Goal: Information Seeking & Learning: Find specific page/section

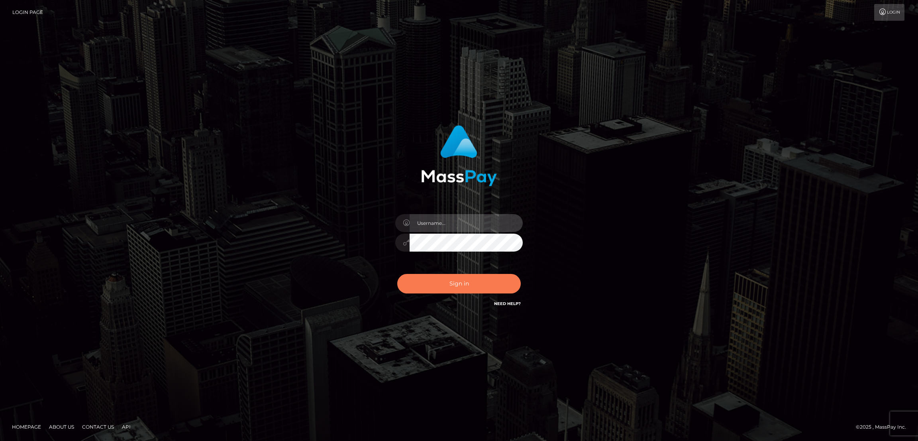
type input "[DOMAIN_NAME]"
click at [452, 282] on button "Sign in" at bounding box center [459, 284] width 124 height 20
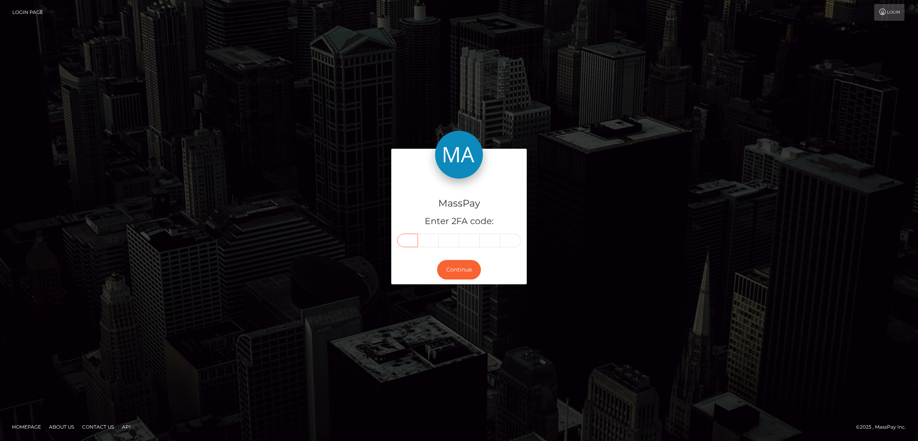
click at [408, 237] on input "text" at bounding box center [407, 240] width 21 height 14
paste input "8"
type input "8"
type input "6"
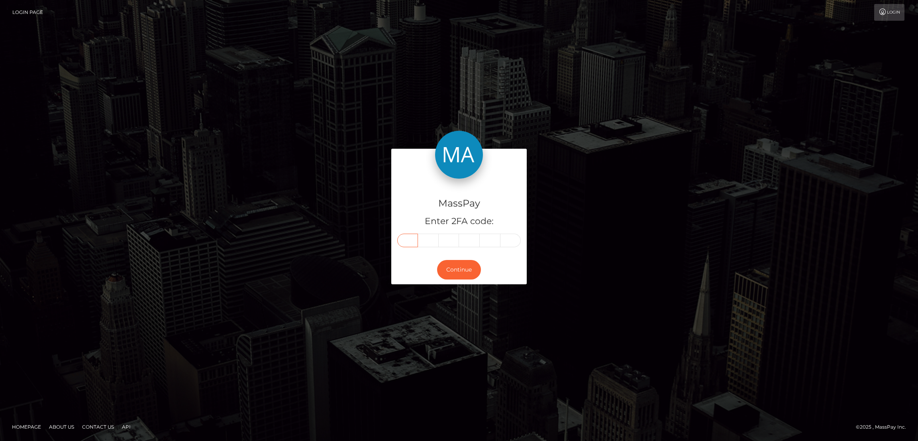
type input "5"
type input "7"
type input "8"
click at [465, 269] on button "Continue" at bounding box center [459, 270] width 44 height 20
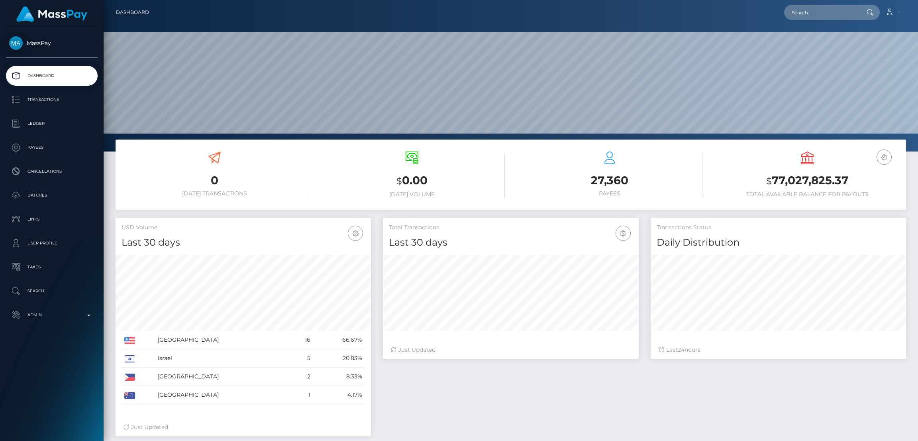
scroll to position [141, 255]
click at [814, 16] on input "text" at bounding box center [821, 12] width 75 height 15
paste input "markbechara1992@gmail.com"
type input "markbechara1992@gmail.com"
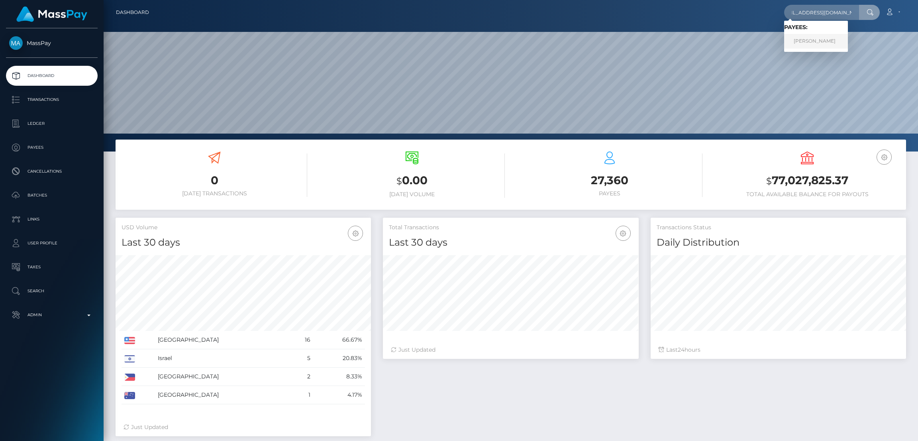
click at [816, 37] on link "MARK ANTHONY BECHARA" at bounding box center [816, 41] width 64 height 15
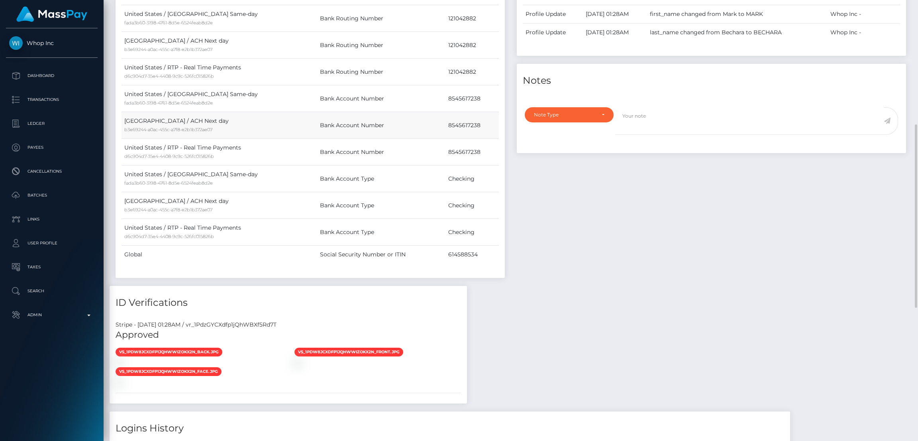
scroll to position [618, 0]
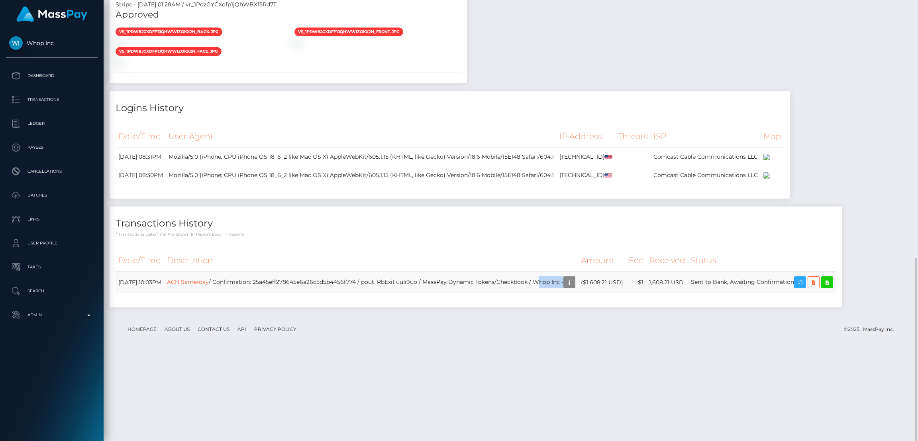
drag, startPoint x: 560, startPoint y: 368, endPoint x: 587, endPoint y: 368, distance: 27.1
click at [578, 293] on td "ACH Same-day / Confirmation: 25a45eff278645e6a26c5d5b4456f774 / pout_RbExiFuuIi…" at bounding box center [371, 282] width 414 height 22
copy td "Whop Inc"
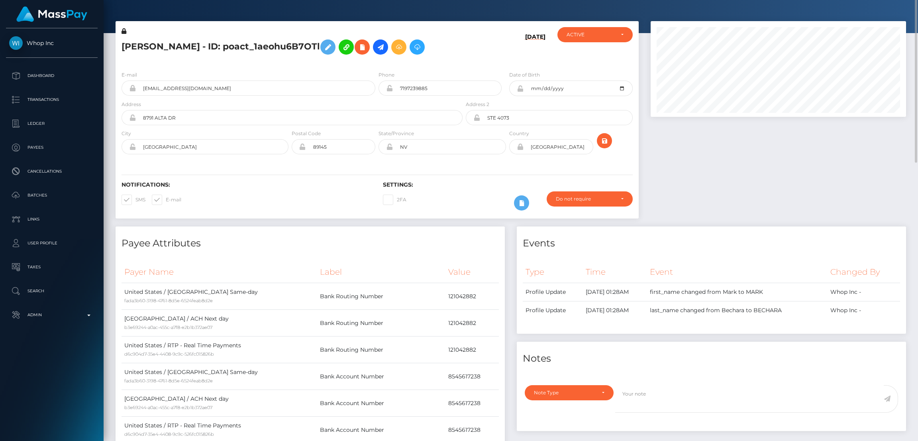
scroll to position [0, 0]
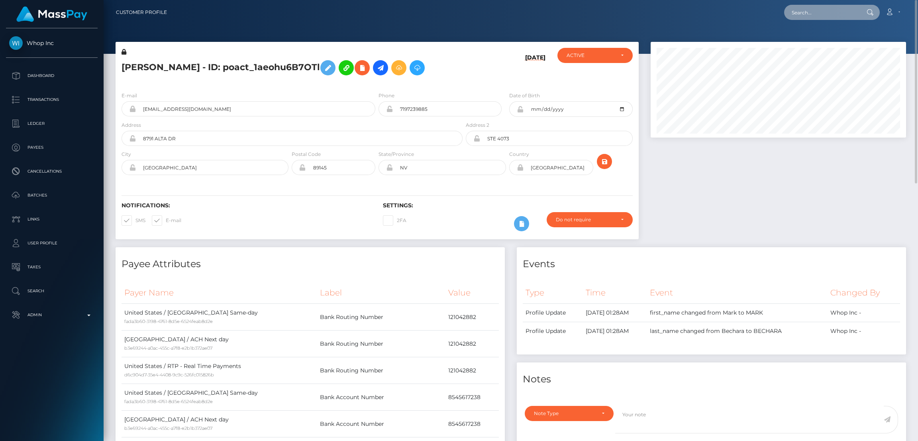
click at [824, 10] on input "text" at bounding box center [821, 12] width 75 height 15
paste input "[EMAIL_ADDRESS][DOMAIN_NAME]"
type input "[EMAIL_ADDRESS][DOMAIN_NAME]"
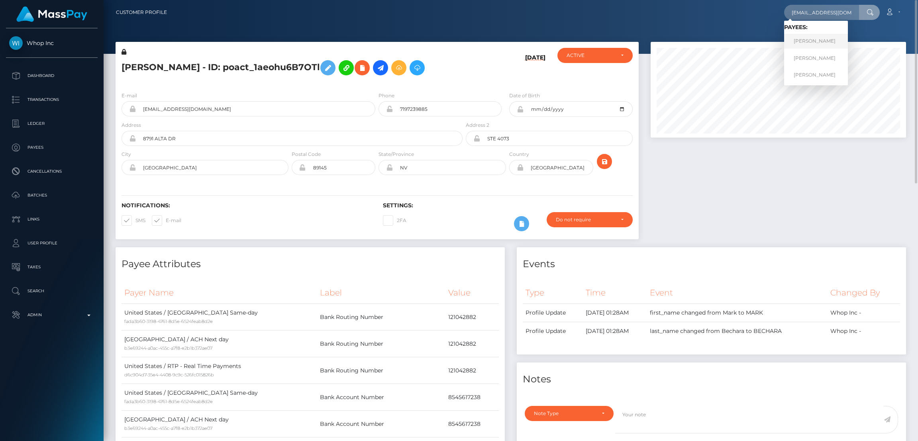
click at [828, 43] on link "AURORA MARLENE MACINNIS" at bounding box center [816, 41] width 64 height 15
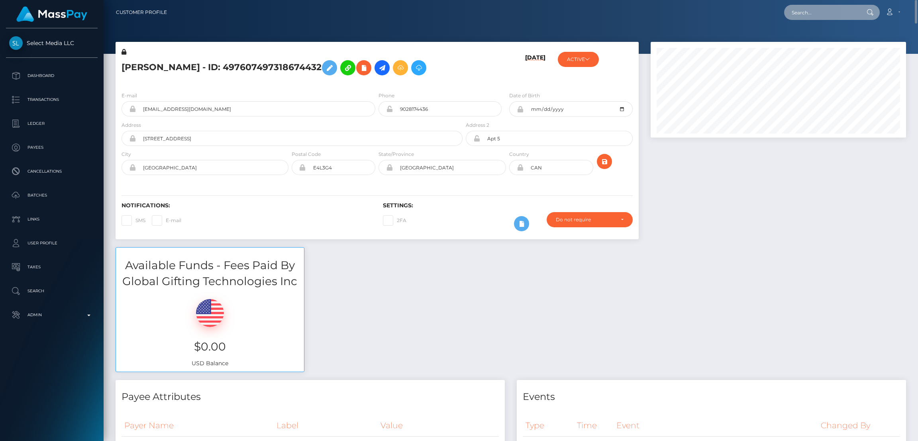
click at [801, 14] on input "text" at bounding box center [821, 12] width 75 height 15
paste input "[EMAIL_ADDRESS][DOMAIN_NAME]"
type input "[EMAIL_ADDRESS][DOMAIN_NAME]"
click at [810, 77] on link "[PERSON_NAME]" at bounding box center [816, 74] width 64 height 15
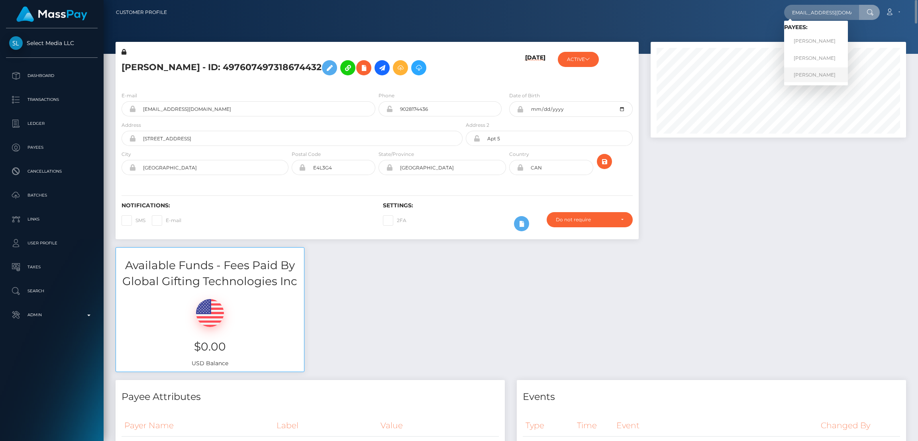
scroll to position [0, 0]
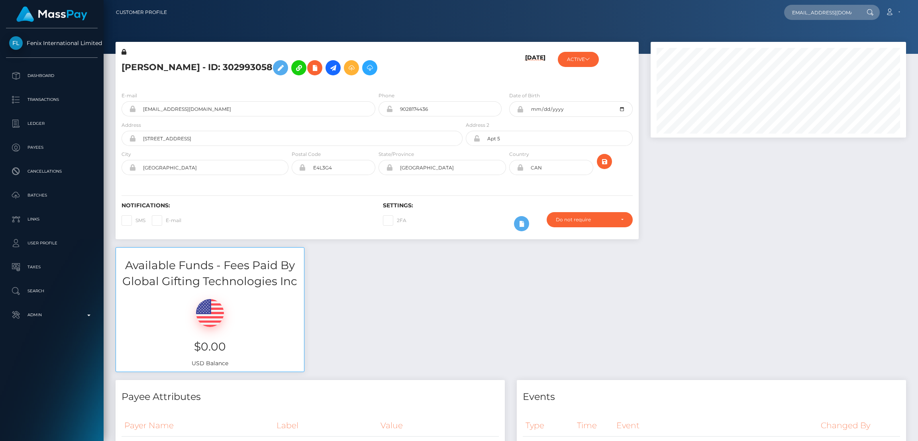
scroll to position [95, 255]
type input "rosesbydusk@gmail.com"
click at [816, 60] on link "AURORA MARLENE MACINNIS" at bounding box center [816, 58] width 64 height 15
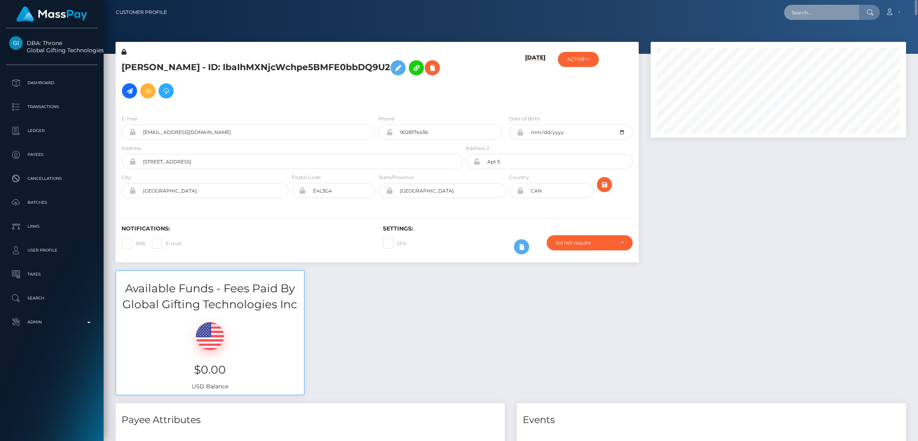
click at [807, 12] on input "text" at bounding box center [821, 12] width 75 height 15
paste input "jordanchooper@gmail.com"
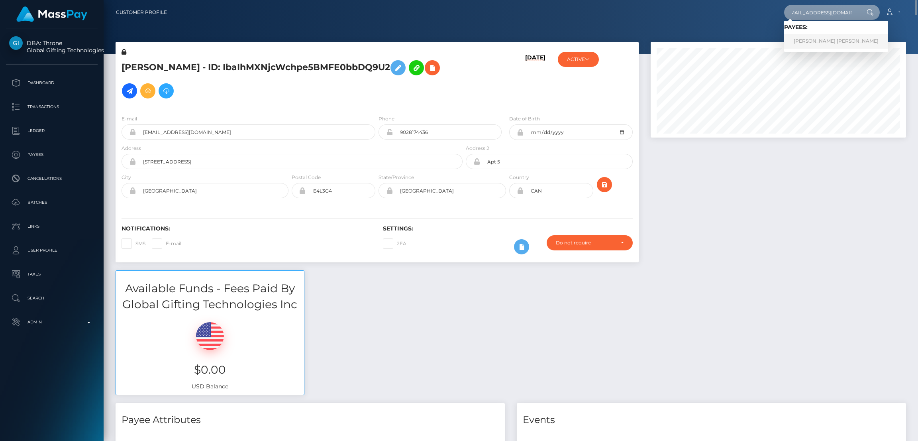
type input "jordanchooper@gmail.com"
click at [822, 41] on link "JORDAN CHASE HOOPER" at bounding box center [836, 41] width 104 height 15
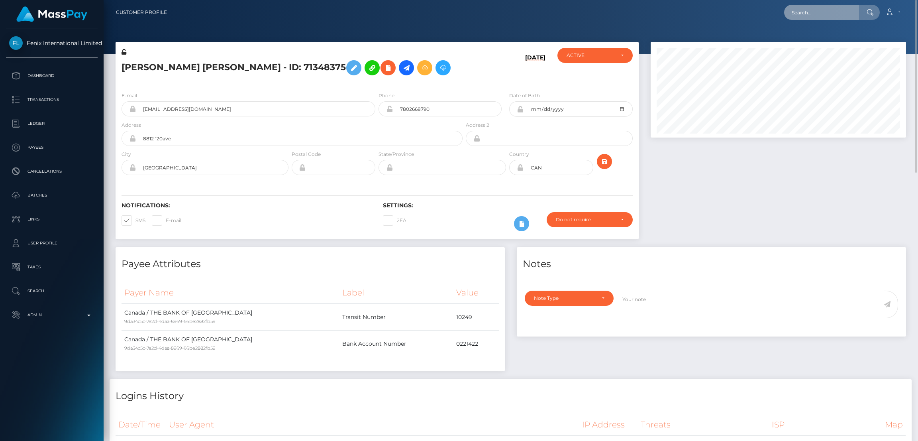
click at [814, 13] on input "text" at bounding box center [821, 12] width 75 height 15
paste input "[EMAIL_ADDRESS][DOMAIN_NAME]"
type input "[EMAIL_ADDRESS][DOMAIN_NAME]"
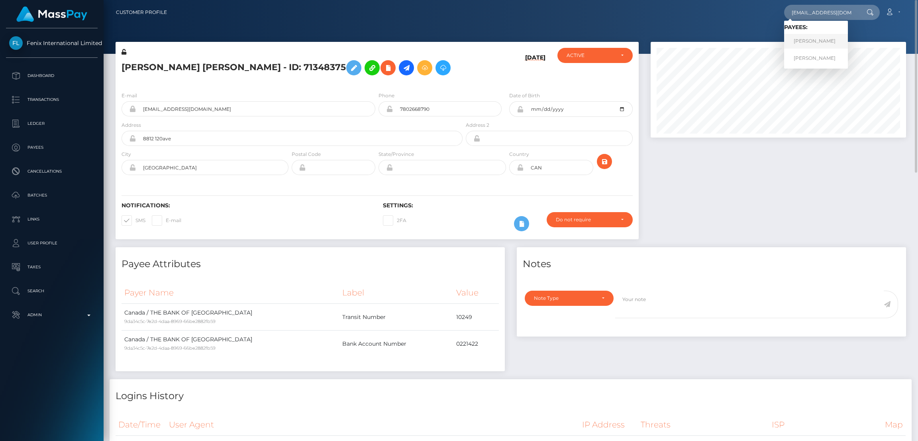
click at [820, 41] on link "MOLLY WORTHINGTON" at bounding box center [816, 41] width 64 height 15
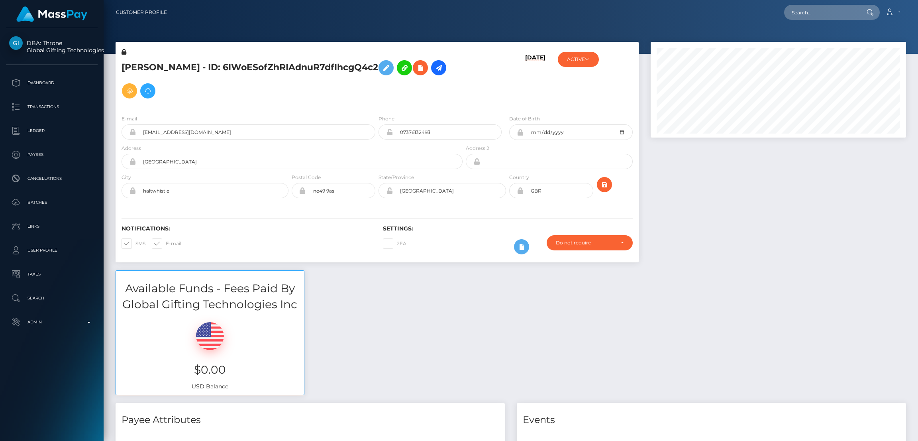
scroll to position [95, 255]
click at [391, 68] on icon at bounding box center [386, 68] width 10 height 10
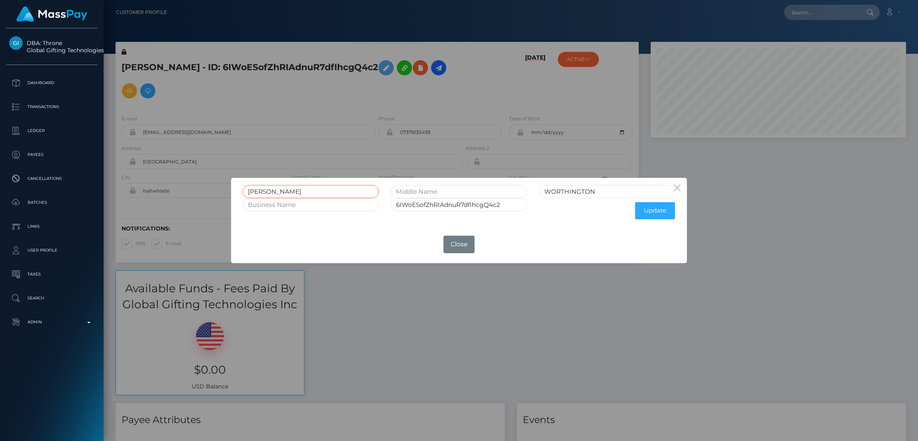
click at [260, 191] on input "MOLLY" at bounding box center [311, 191] width 136 height 13
click at [375, 72] on div "× MOLLY WORTHINGTON 6IWoESofZhRIAdnuR7dfIhcgQ4c2 Update OK No Close" at bounding box center [459, 220] width 918 height 441
click at [403, 45] on div "× MOLLY WORTHINGTON 6IWoESofZhRIAdnuR7dfIhcgQ4c2 Update OK No Close" at bounding box center [459, 220] width 918 height 441
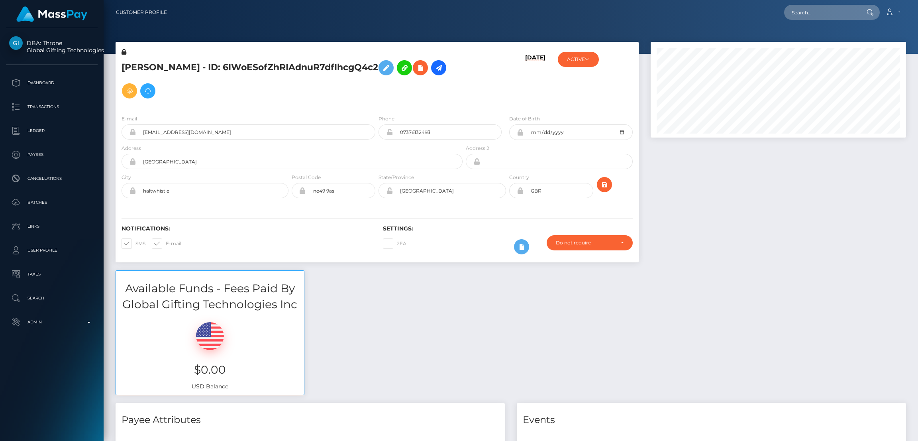
click at [403, 45] on div "× MOLLY WORTHINGTON 6IWoESofZhRIAdnuR7dfIhcgQ4c2 Update OK No Close" at bounding box center [459, 220] width 918 height 441
click at [403, 45] on div "MOLLY WORTHINGTON - ID: 6IWoESofZhRIAdnuR7dfIhcgQ4c2 08/04/25" at bounding box center [377, 75] width 523 height 67
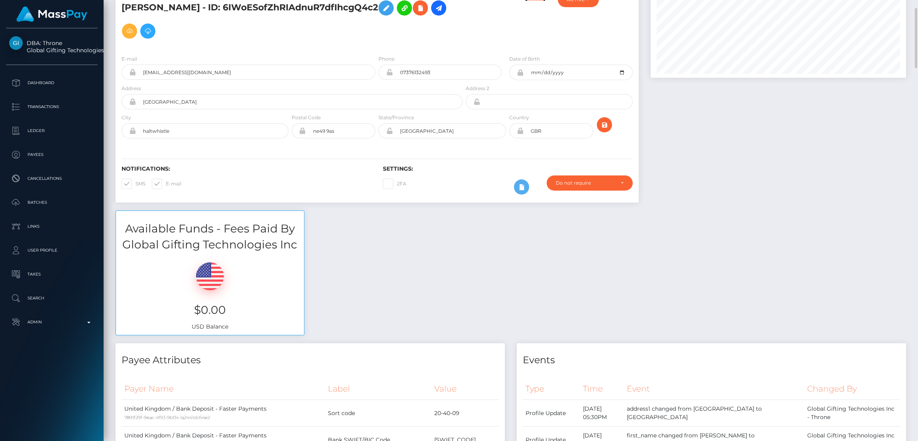
scroll to position [0, 0]
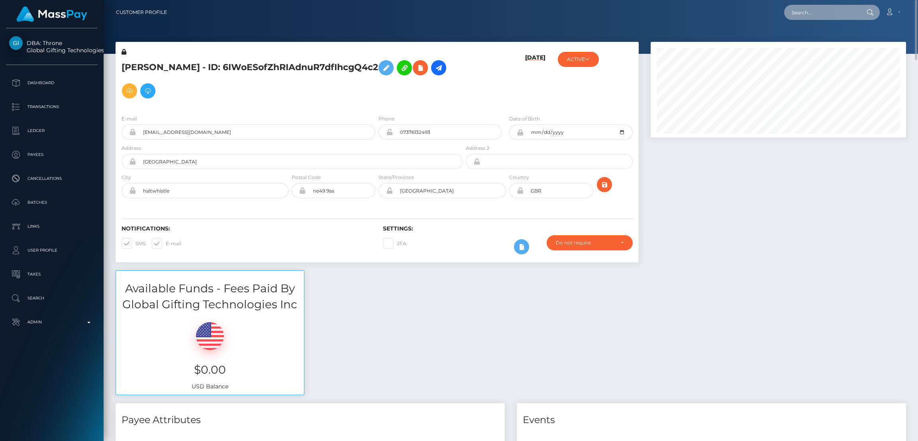
click at [798, 11] on input "text" at bounding box center [821, 12] width 75 height 15
paste input "bibleofboujee@gmail.com"
type input "bibleofboujee@gmail.com"
click at [814, 41] on link "Paula hall" at bounding box center [816, 41] width 64 height 15
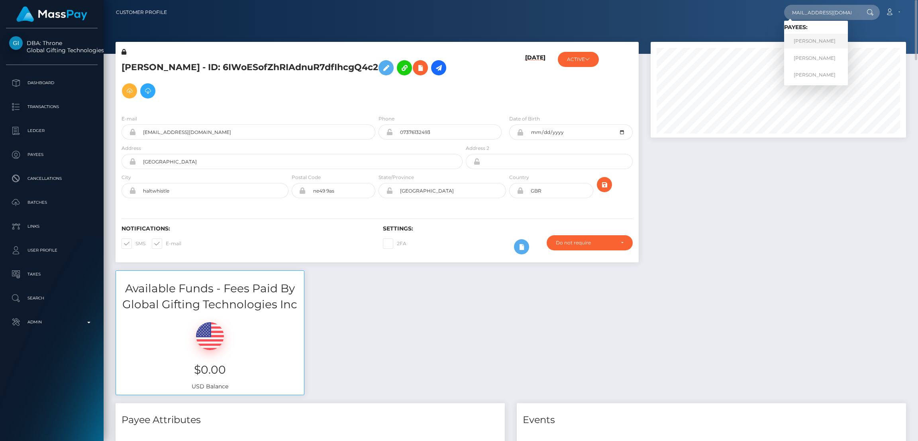
scroll to position [0, 0]
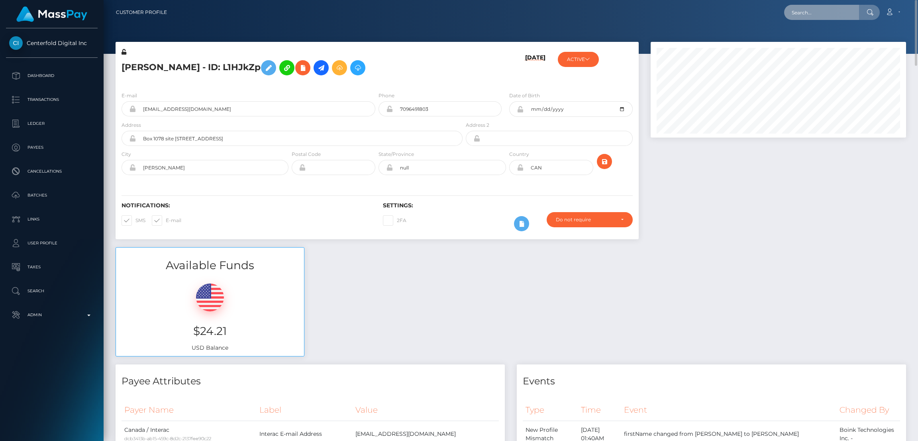
click at [796, 8] on input "text" at bounding box center [821, 12] width 75 height 15
paste input "[EMAIL_ADDRESS][DOMAIN_NAME]"
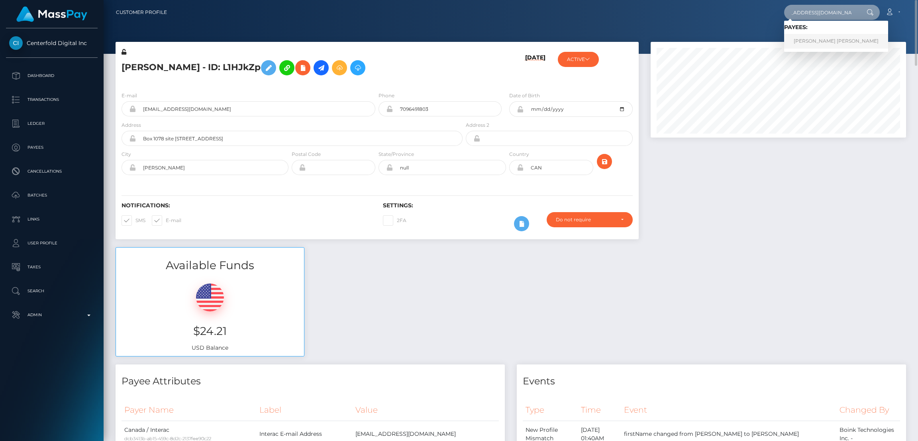
type input "[EMAIL_ADDRESS][DOMAIN_NAME]"
click at [819, 40] on link "SHANE DAVID NOAH MOORE BRANDSTETTER" at bounding box center [836, 41] width 104 height 15
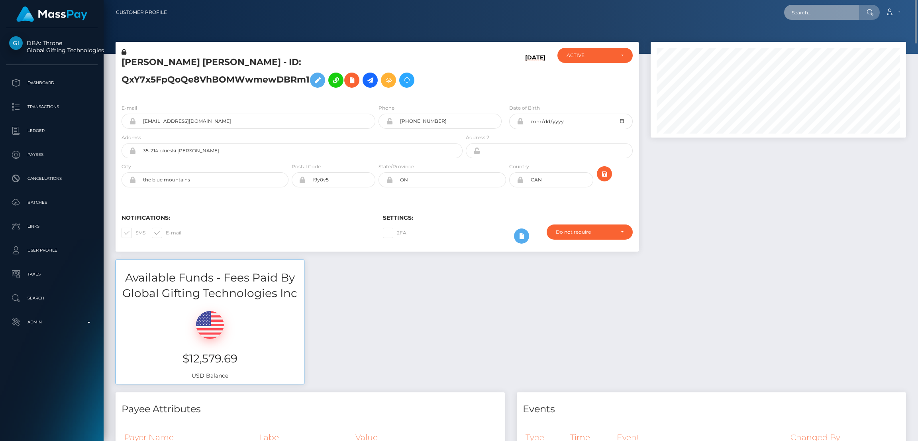
click at [818, 15] on input "text" at bounding box center [821, 12] width 75 height 15
paste input "flora.secretsoles@gmail.com"
type input "flora.secretsoles@gmail.com"
click at [811, 39] on link "SAVANNAH PAIGE HARVEY" at bounding box center [816, 41] width 64 height 15
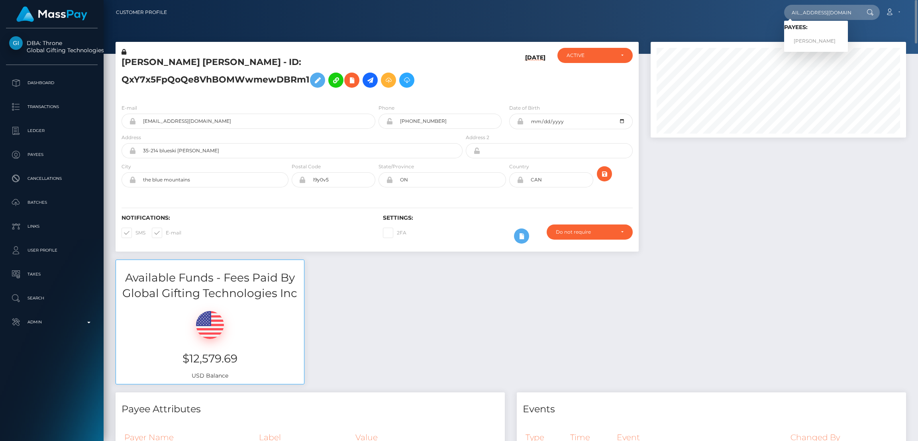
scroll to position [0, 0]
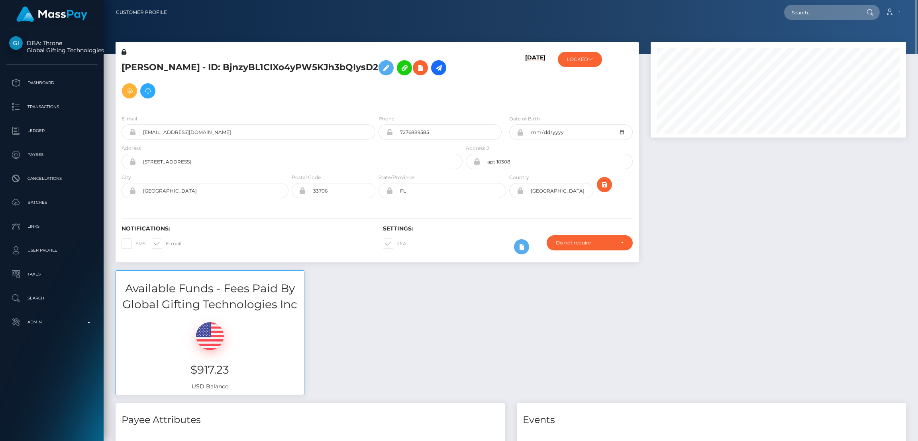
click at [161, 68] on h5 "SAVANNAH PAIGE HARVEY - ID: BjnzyBL1CIXo4yPW5KJh3bQIysD2" at bounding box center [290, 79] width 337 height 46
click at [162, 68] on h5 "SAVANNAH PAIGE HARVEY - ID: BjnzyBL1CIXo4yPW5KJh3bQIysD2" at bounding box center [290, 79] width 337 height 46
copy h5 "SAVANNAH PAIGE HARVEY - ID: BjnzyBL1CIXo4yPW5KJh3bQIysD2"
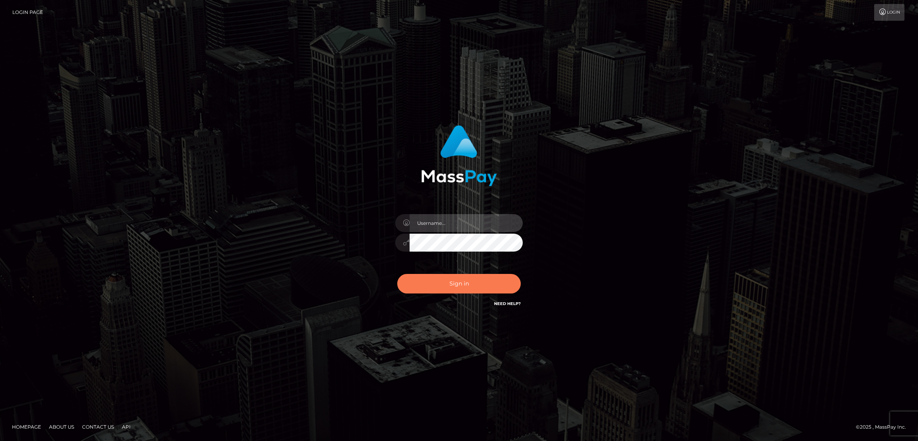
type input "[DOMAIN_NAME]"
click at [476, 285] on button "Sign in" at bounding box center [459, 284] width 124 height 20
type input "[DOMAIN_NAME]"
click at [465, 281] on button "Sign in" at bounding box center [459, 284] width 124 height 20
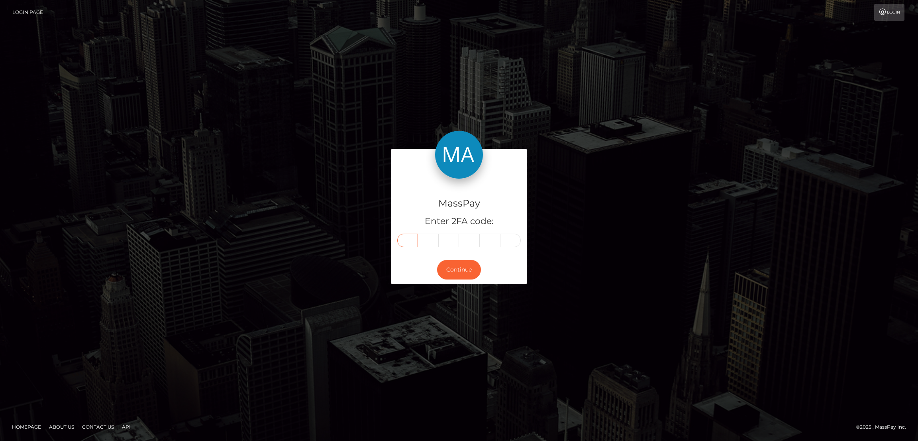
click at [401, 241] on input "text" at bounding box center [407, 240] width 21 height 14
paste input "6"
type input "6"
type input "8"
type input "2"
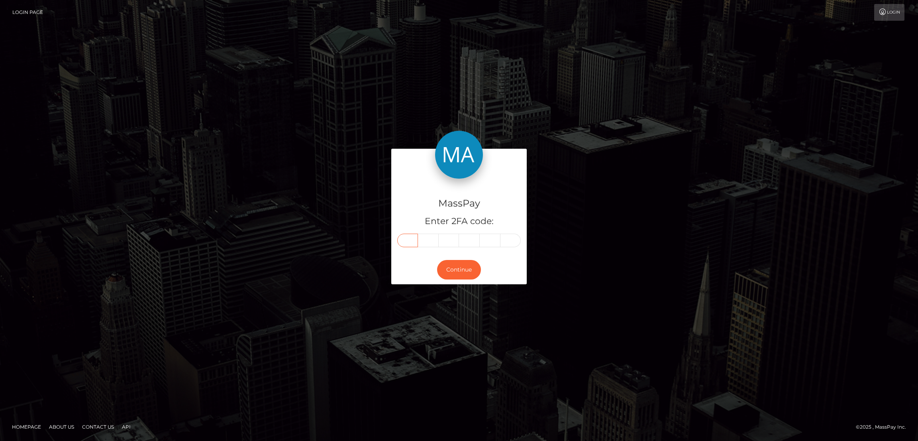
type input "0"
type input "2"
type input "1"
click at [466, 271] on button "Continue" at bounding box center [459, 270] width 44 height 20
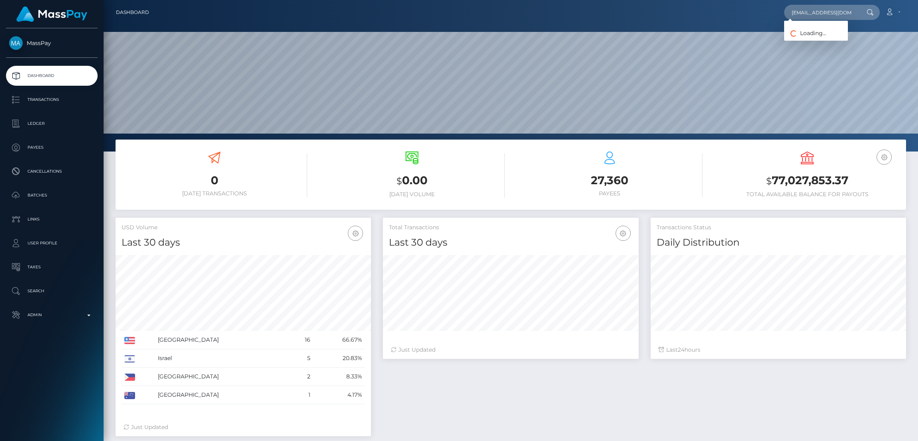
scroll to position [141, 255]
type input "chlomail.zip@gmail.com"
click at [808, 43] on link "TROY JAMES CAMERON" at bounding box center [836, 41] width 104 height 15
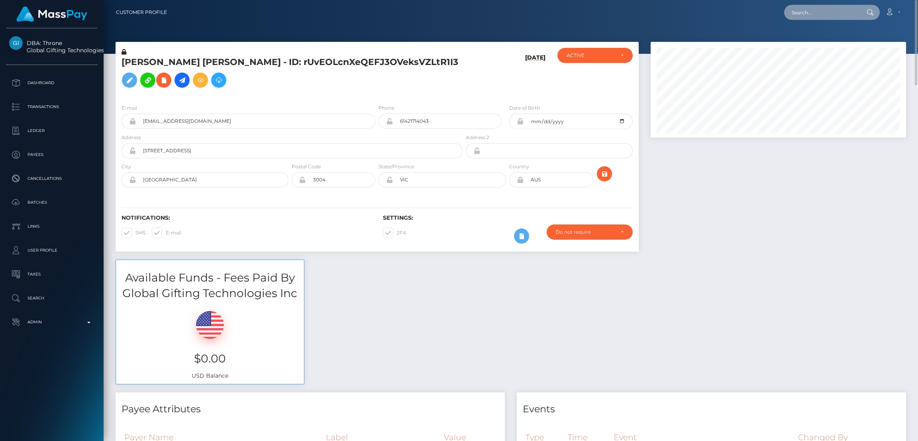
click at [814, 10] on input "text" at bounding box center [821, 12] width 75 height 15
paste input "Kforkyaak1@gmail.com"
type input "Kforkyaak1@gmail.com"
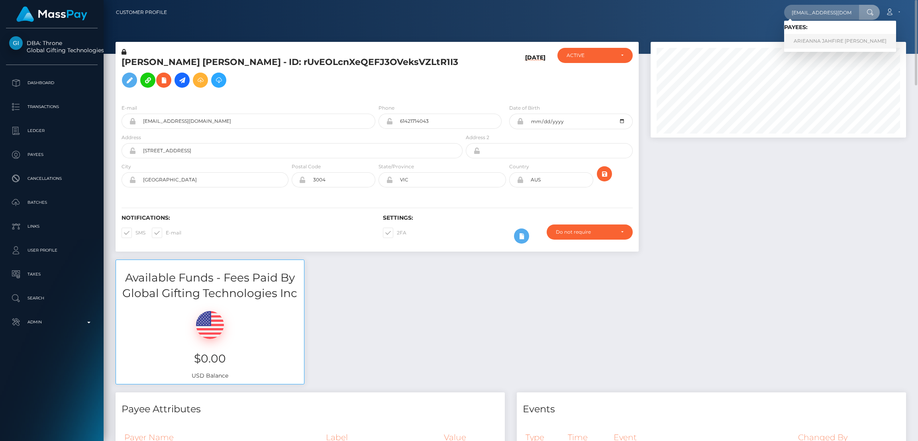
click at [828, 41] on link "ARIEANNA JAHFIRE STROMAN" at bounding box center [840, 41] width 112 height 15
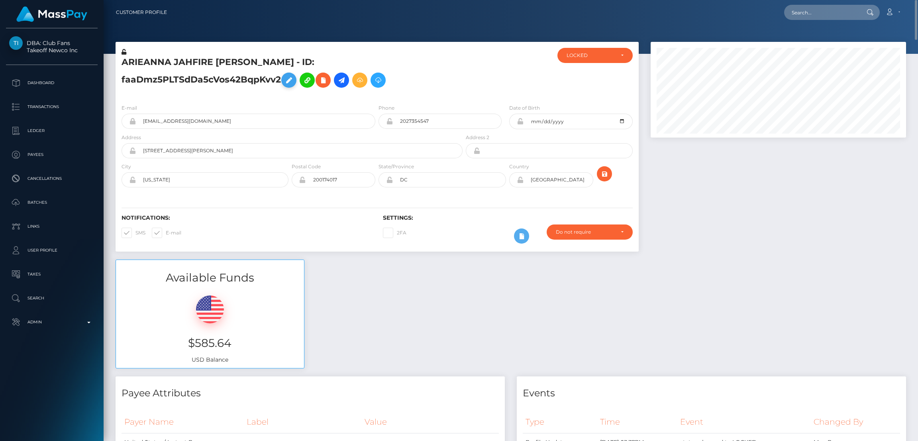
click at [284, 82] on icon at bounding box center [289, 80] width 10 height 10
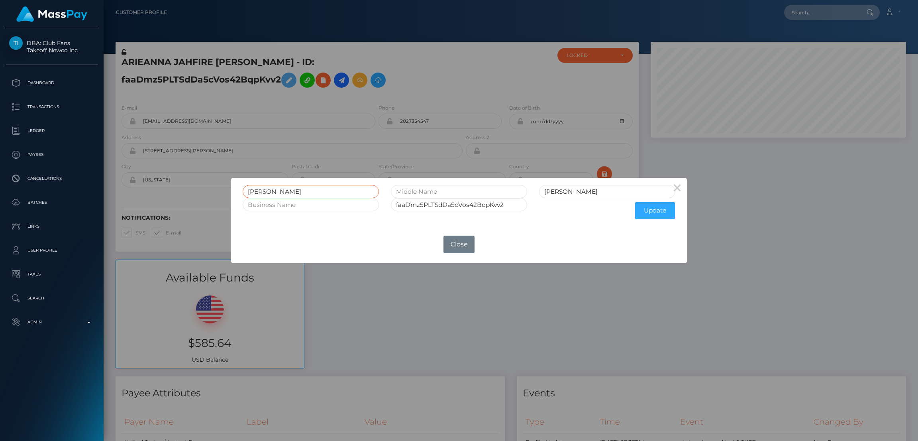
click at [264, 188] on input "[PERSON_NAME]" at bounding box center [311, 191] width 136 height 13
click at [263, 189] on input "ARIEANNA JAHFIRE" at bounding box center [311, 191] width 136 height 13
click at [676, 185] on button "×" at bounding box center [677, 187] width 19 height 19
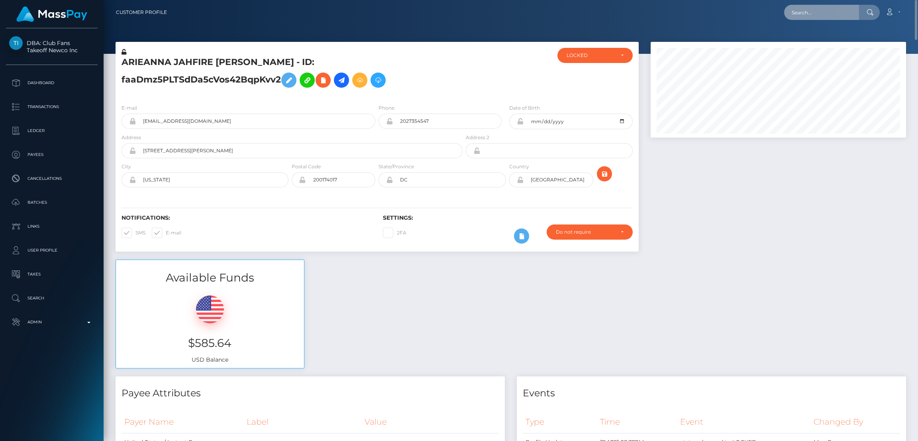
click at [795, 12] on input "text" at bounding box center [821, 12] width 75 height 15
paste input "paguntalanjulliebethdepaz@gmail.com"
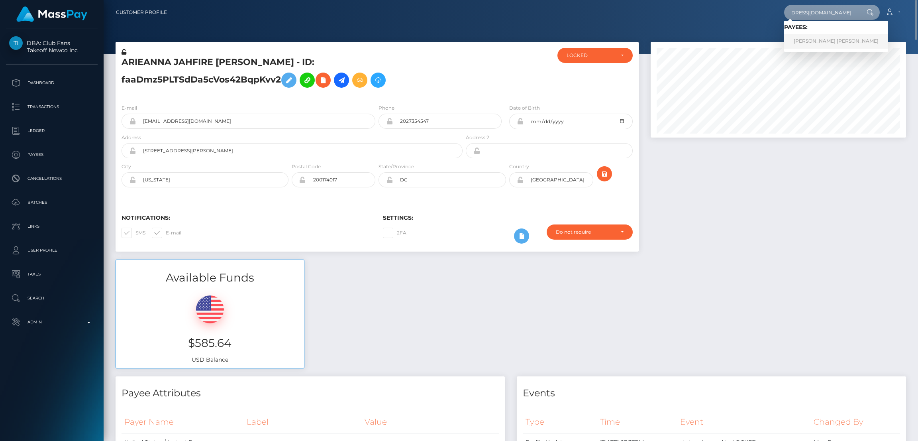
type input "paguntalanjulliebethdepaz@gmail.com"
click at [815, 43] on link "KRISTINA CASSANDRA ARCE ORIAS" at bounding box center [836, 41] width 104 height 15
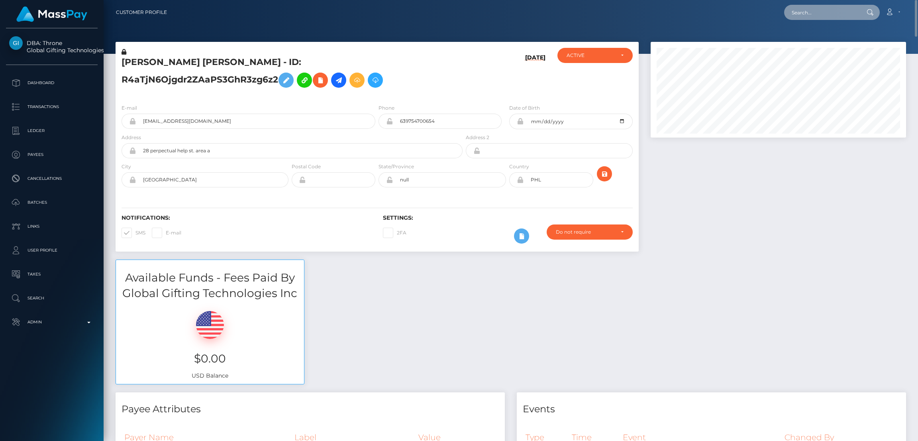
click at [797, 10] on input "text" at bounding box center [821, 12] width 75 height 15
paste input "nuevarealidad923@gmail.com"
type input "nuevarealidad923@gmail.com"
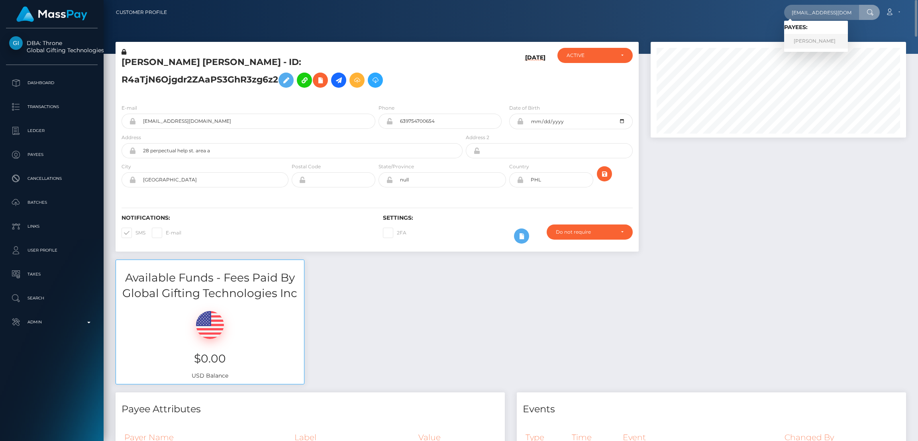
click at [803, 38] on link "SABRINA SOLEDAD BURNS" at bounding box center [816, 41] width 64 height 15
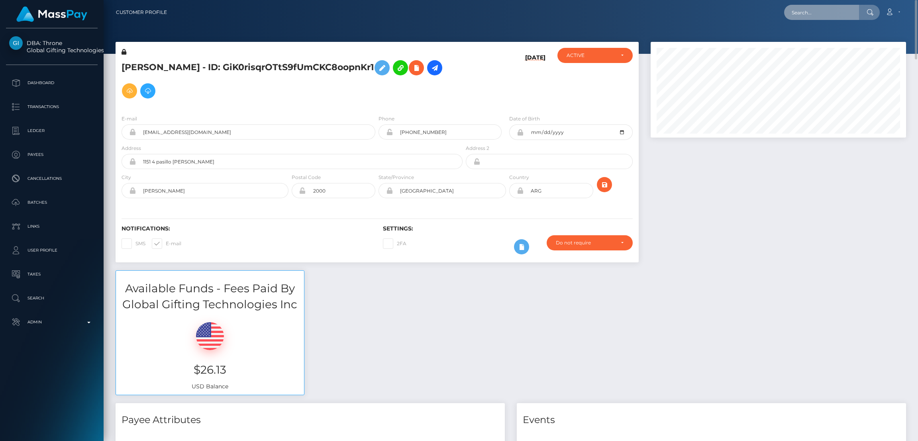
click at [802, 15] on input "text" at bounding box center [821, 12] width 75 height 15
paste input "[EMAIL_ADDRESS][DOMAIN_NAME]"
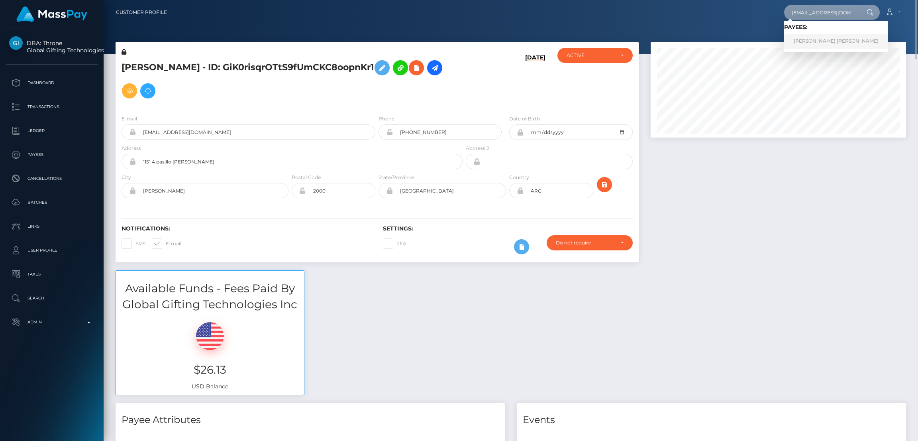
type input "[EMAIL_ADDRESS][DOMAIN_NAME]"
click at [810, 41] on link "BLAKE ANTHONY LAMMERS" at bounding box center [836, 41] width 104 height 15
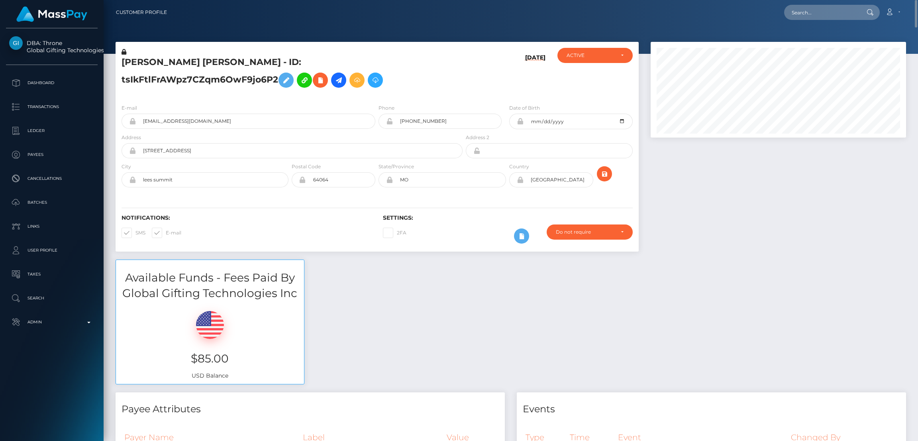
scroll to position [95, 255]
click at [291, 75] on icon at bounding box center [286, 80] width 10 height 10
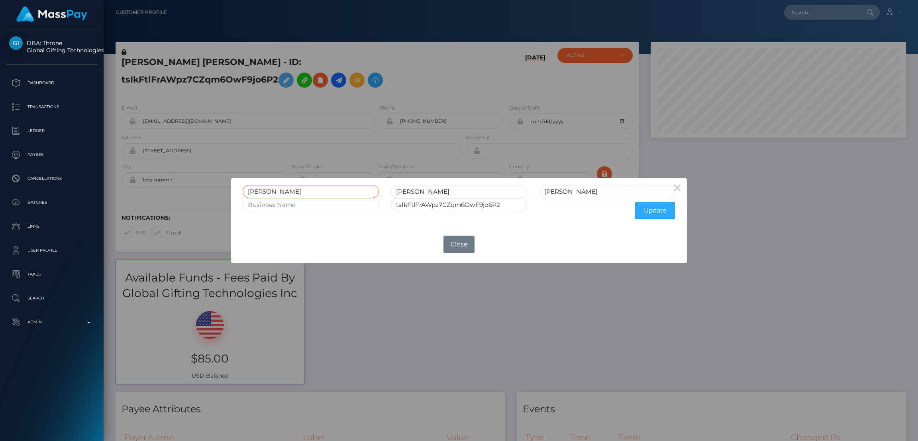
click at [260, 191] on input "[PERSON_NAME]" at bounding box center [311, 191] width 136 height 13
click at [260, 192] on input "[PERSON_NAME]" at bounding box center [311, 191] width 136 height 13
click at [677, 190] on button "×" at bounding box center [677, 187] width 19 height 19
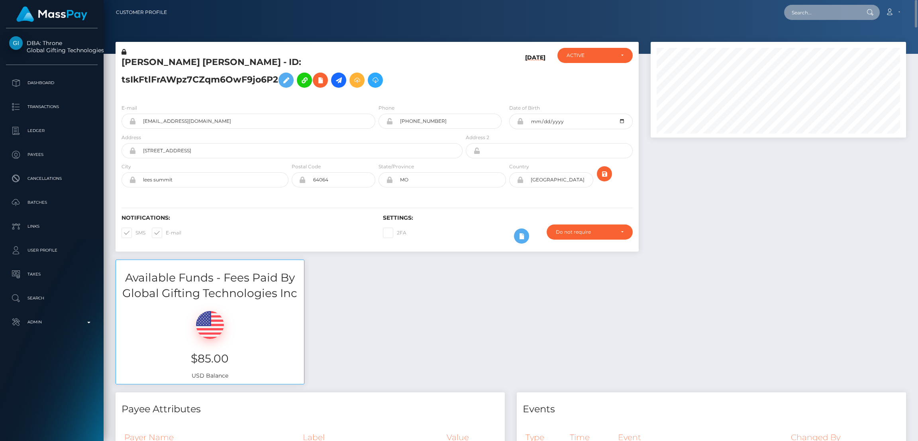
click at [800, 12] on input "text" at bounding box center [821, 12] width 75 height 15
paste input "wmakya2006@gmail.com"
click at [818, 10] on input "wmakya2006@gmail.com" at bounding box center [821, 12] width 75 height 15
paste input "Kforkyaak1"
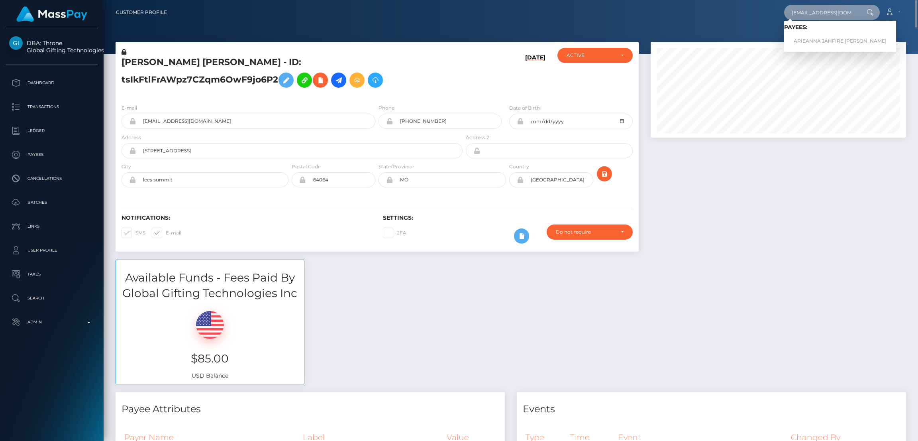
type input "Kforkyaak1@gmail.com"
click at [808, 38] on link "ARIEANNA JAHFIRE STROMAN" at bounding box center [840, 41] width 112 height 15
